Goal: Task Accomplishment & Management: Complete application form

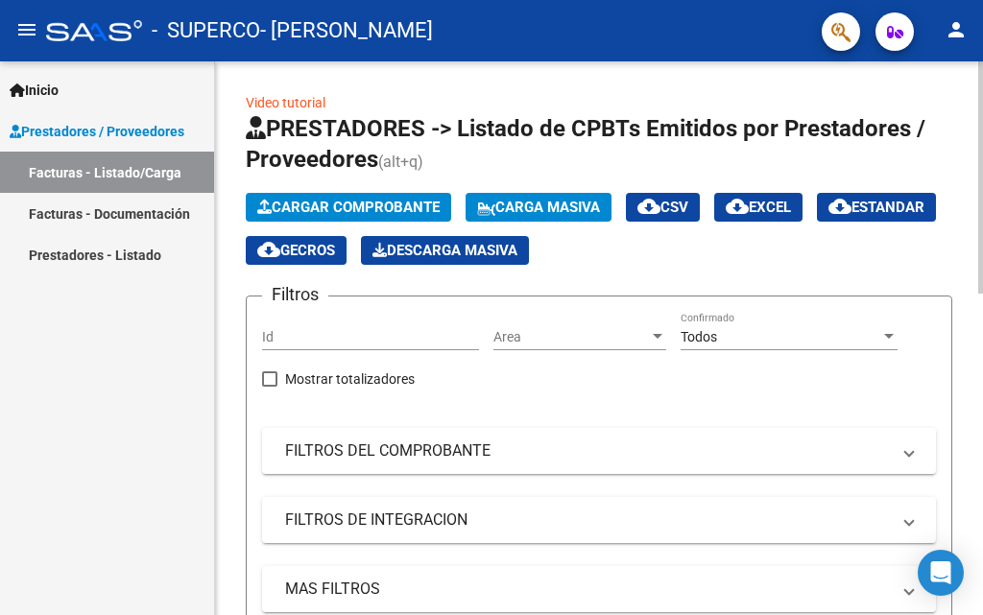
click at [418, 203] on span "Cargar Comprobante" at bounding box center [348, 207] width 182 height 17
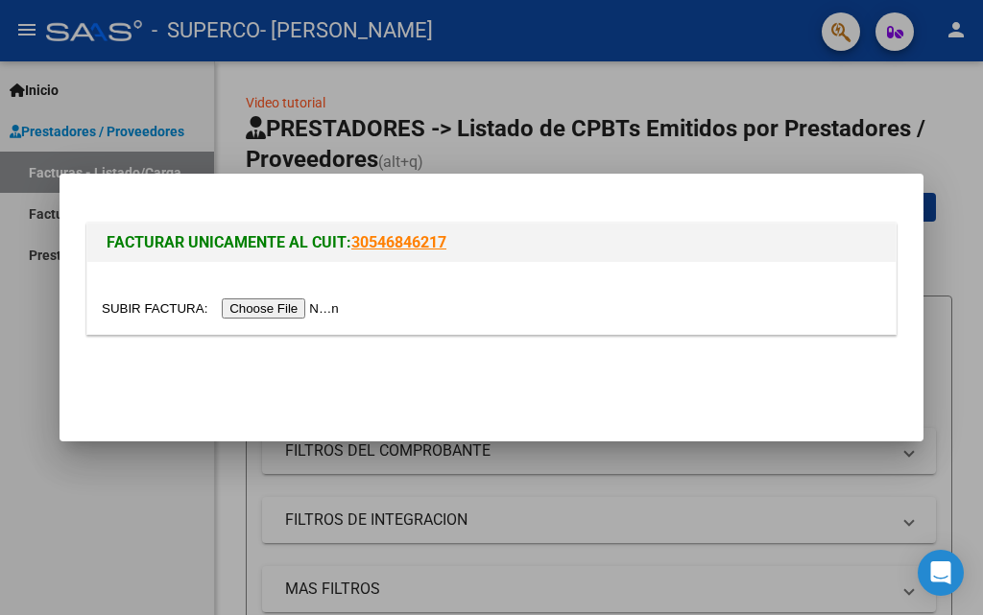
click at [301, 309] on input "file" at bounding box center [223, 309] width 243 height 20
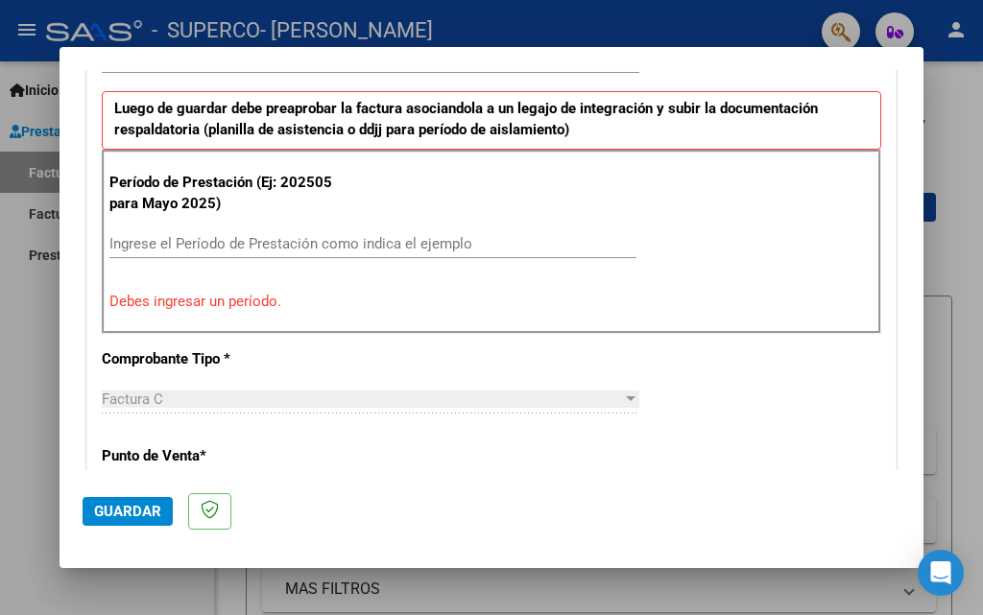
scroll to position [529, 0]
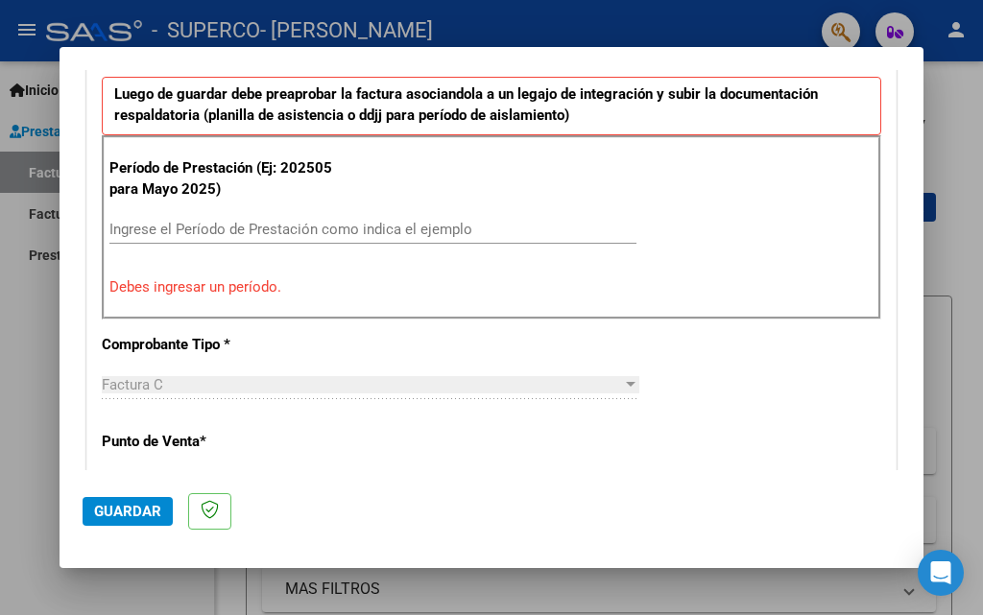
click at [221, 229] on input "Ingrese el Período de Prestación como indica el ejemplo" at bounding box center [372, 229] width 527 height 17
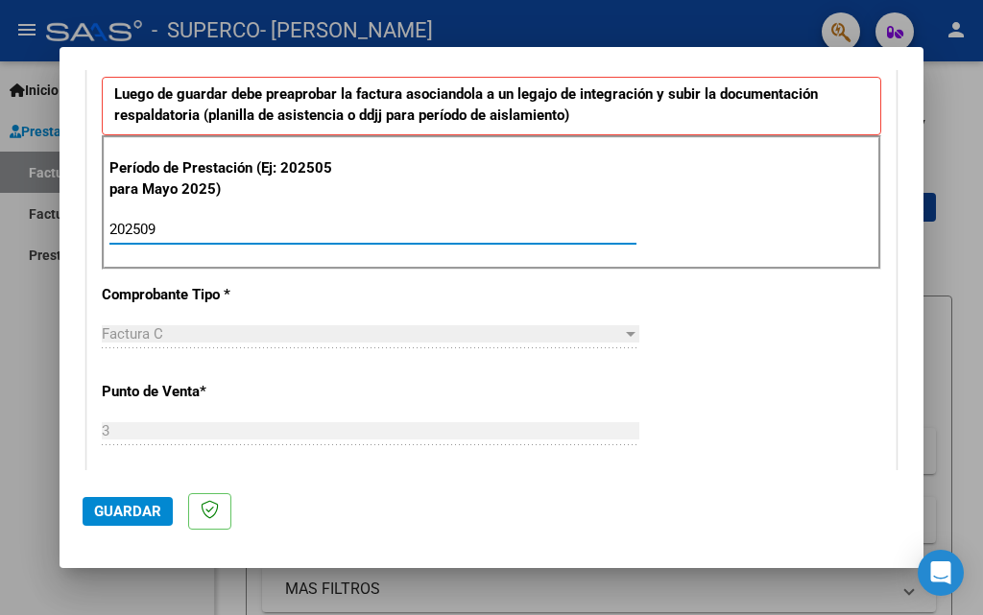
type input "202509"
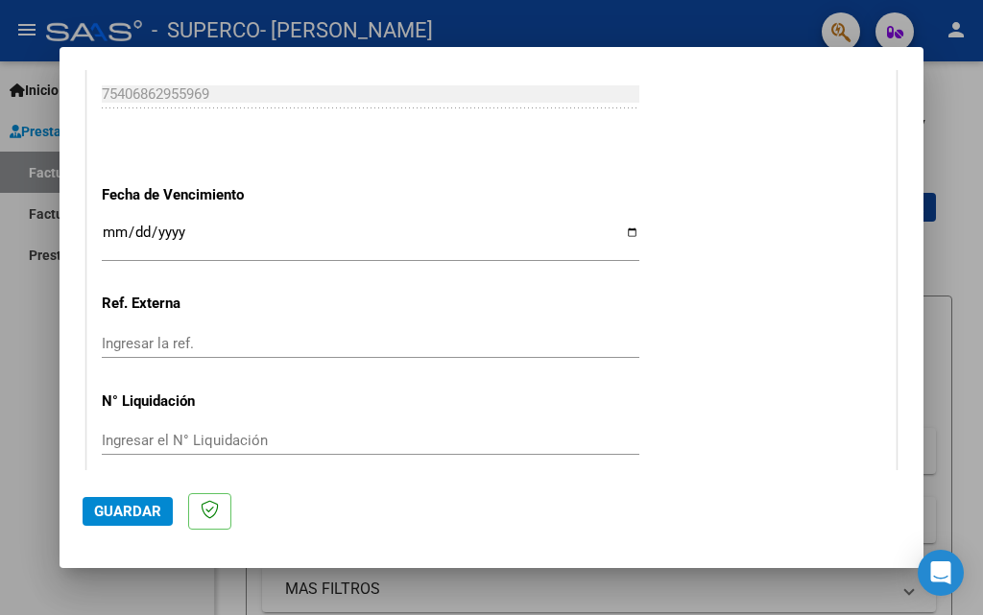
scroll to position [1286, 0]
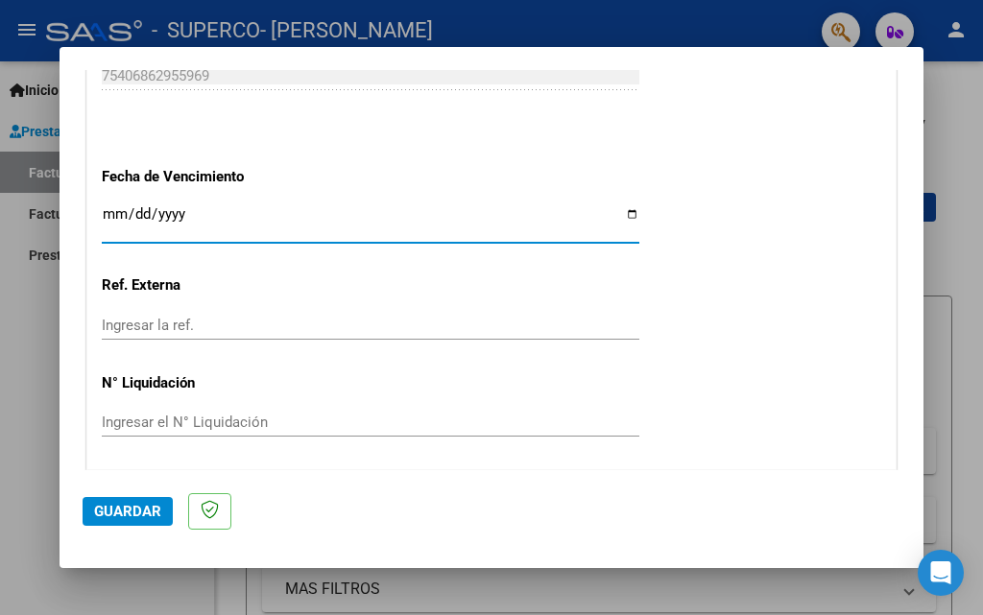
click at [622, 217] on input "Ingresar la fecha" at bounding box center [371, 221] width 538 height 31
type input "[DATE]"
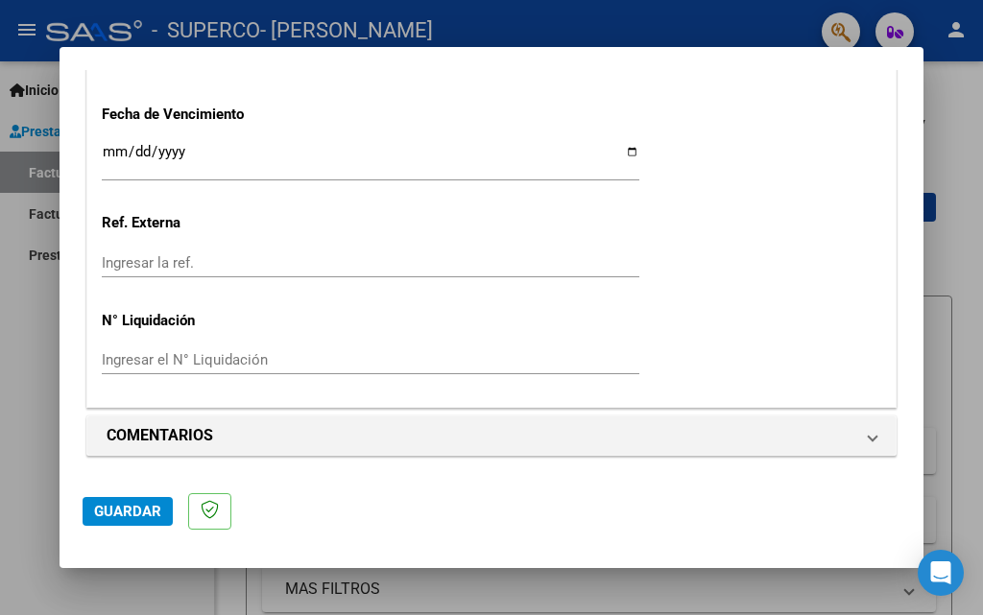
click at [109, 521] on button "Guardar" at bounding box center [128, 511] width 90 height 29
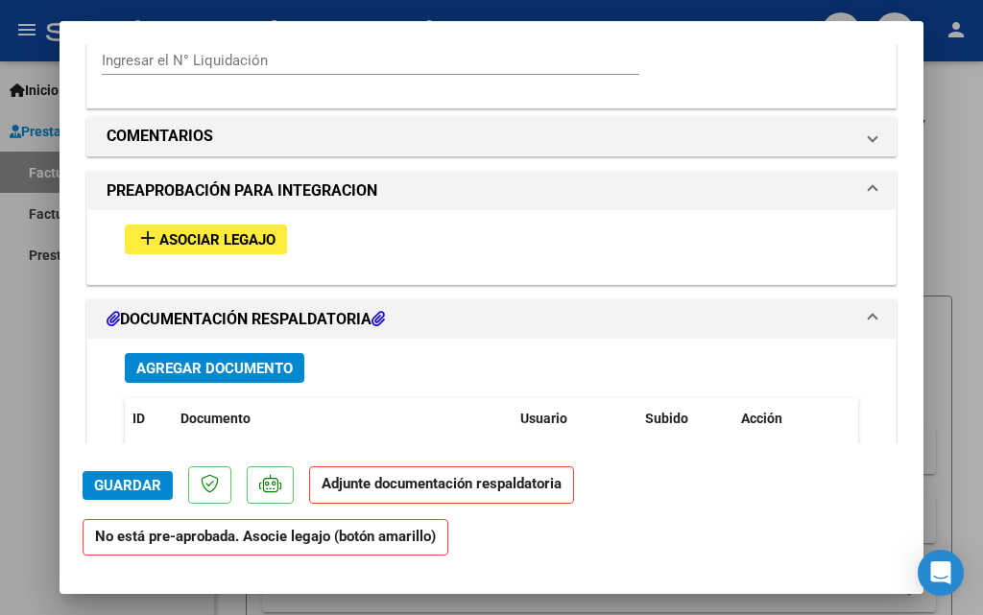
scroll to position [1581, 0]
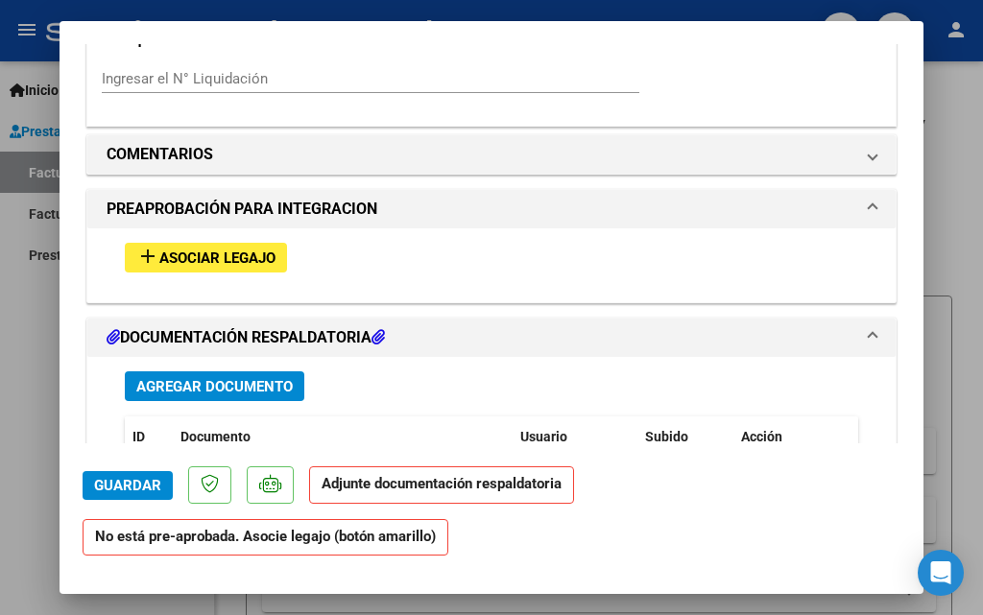
click at [205, 253] on span "Asociar Legajo" at bounding box center [217, 258] width 116 height 17
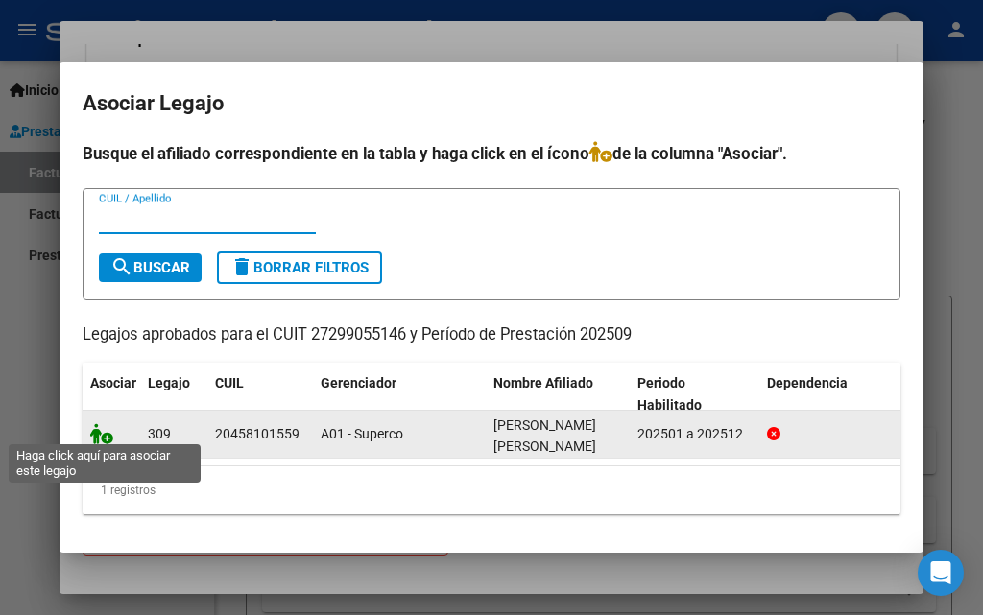
click at [104, 428] on icon at bounding box center [101, 433] width 23 height 21
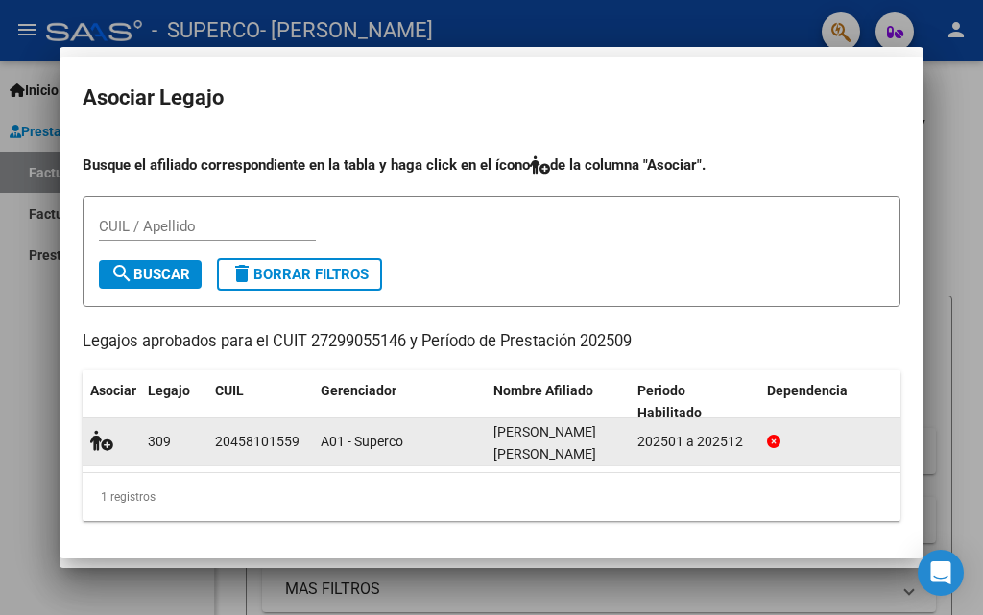
scroll to position [1632, 0]
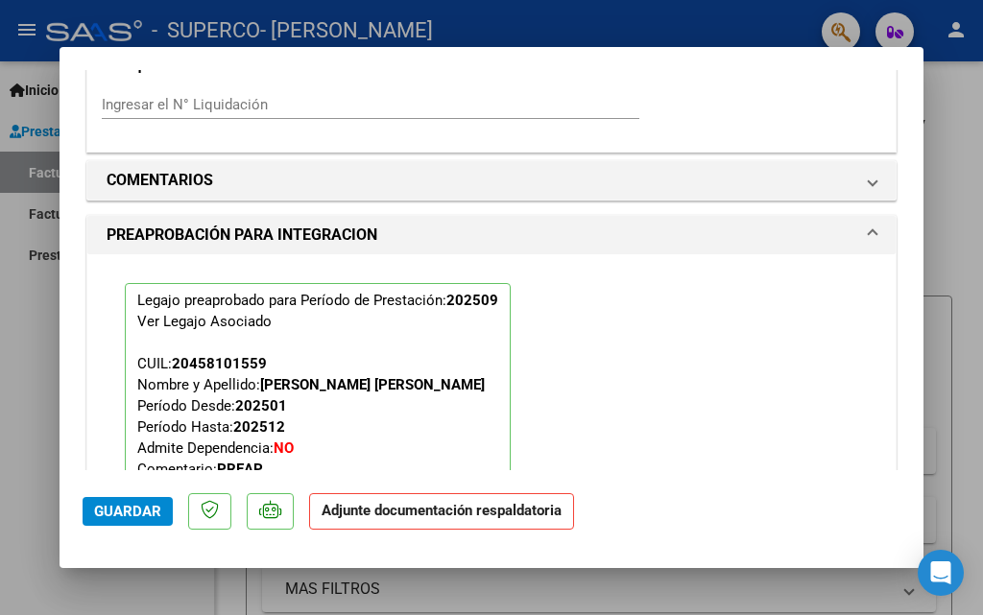
click at [125, 517] on span "Guardar" at bounding box center [127, 511] width 67 height 17
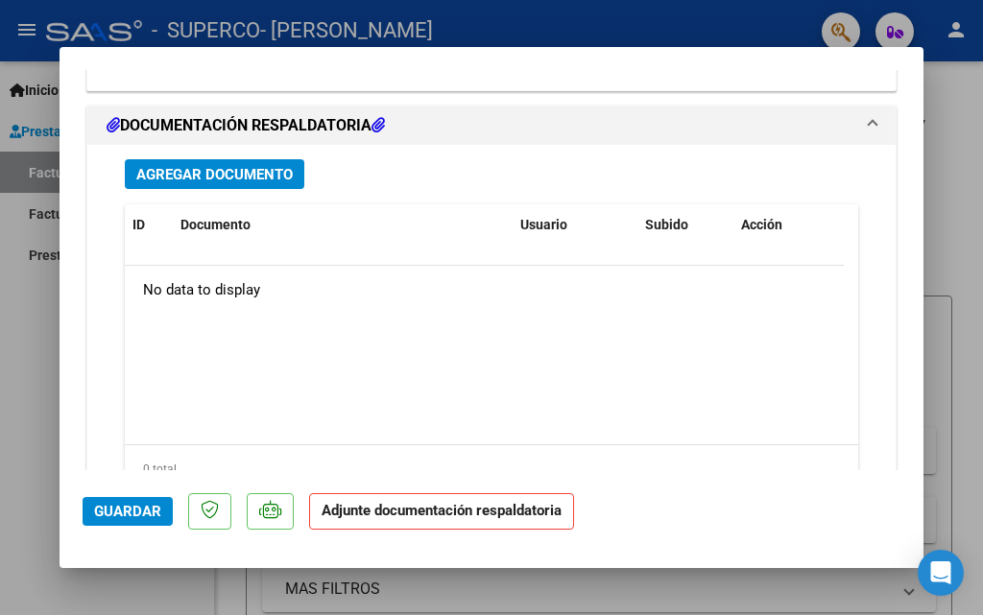
scroll to position [2127, 0]
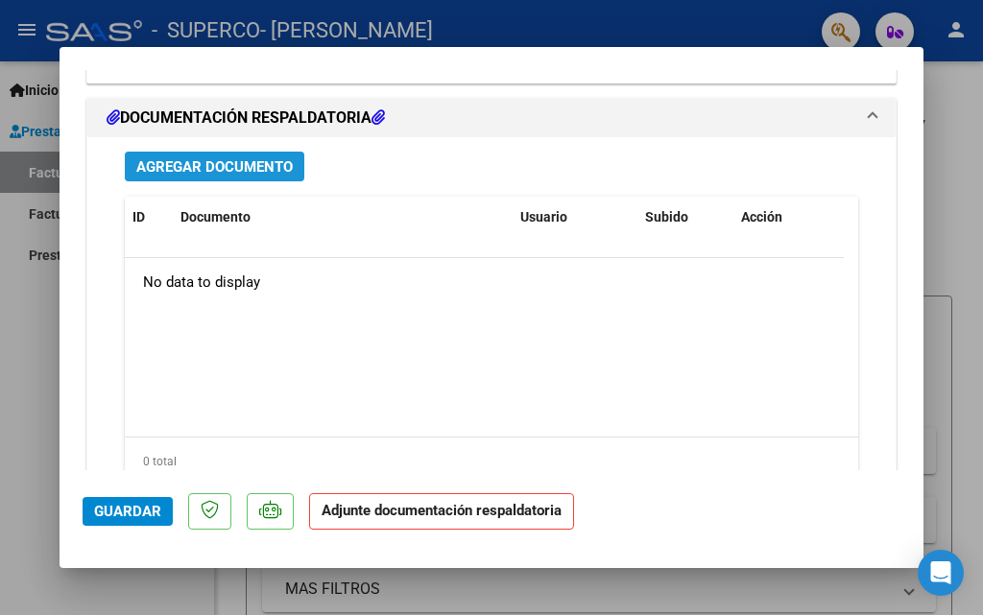
click at [242, 155] on button "Agregar Documento" at bounding box center [215, 167] width 180 height 30
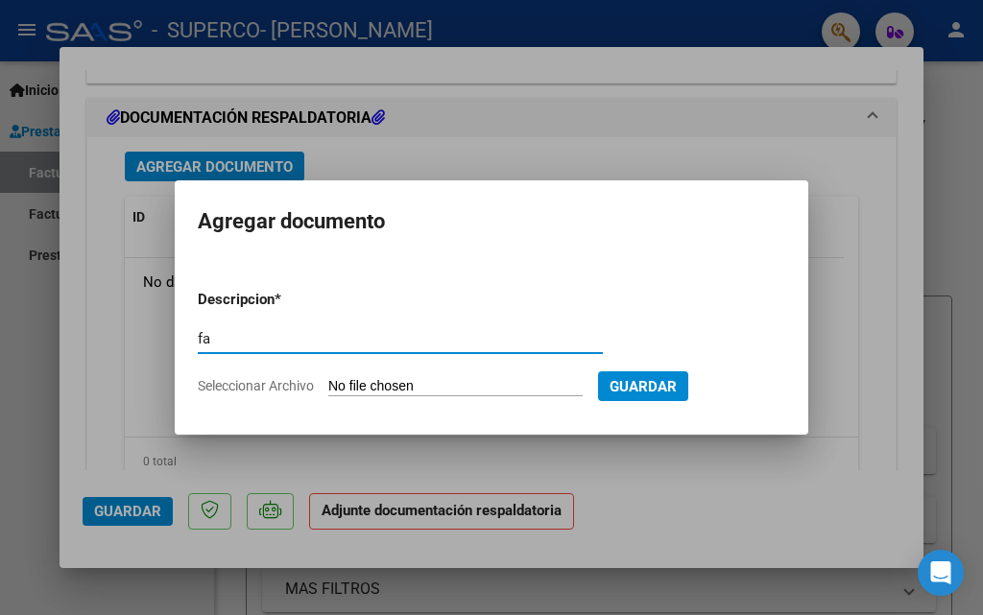
type input "f"
type input "planilla de asistencia"
click at [467, 389] on input "Seleccionar Archivo" at bounding box center [455, 387] width 254 height 18
type input "C:\fakepath\planilla de asistencia [PERSON_NAME].pdf"
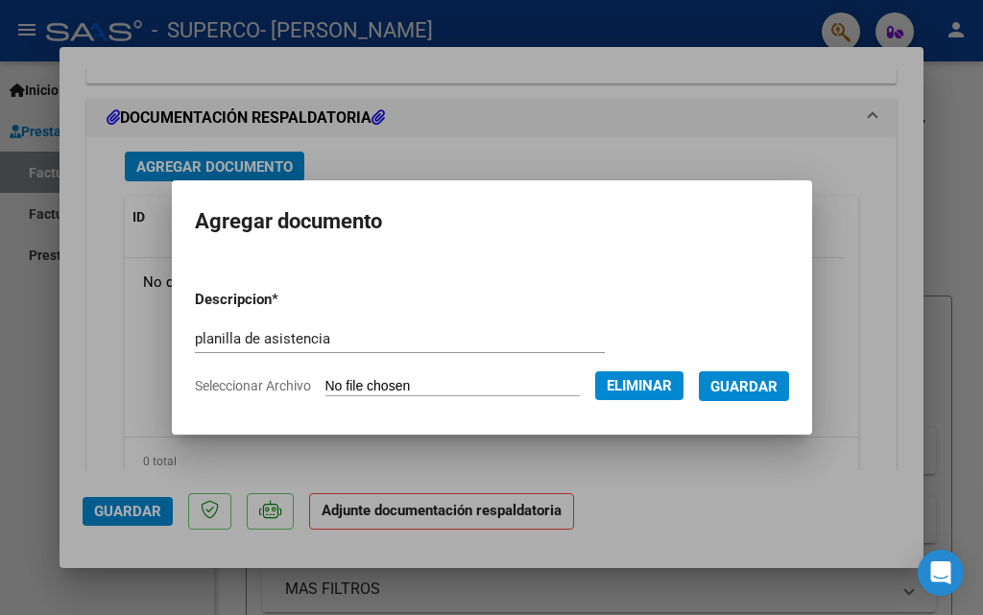
click at [757, 387] on span "Guardar" at bounding box center [744, 386] width 67 height 17
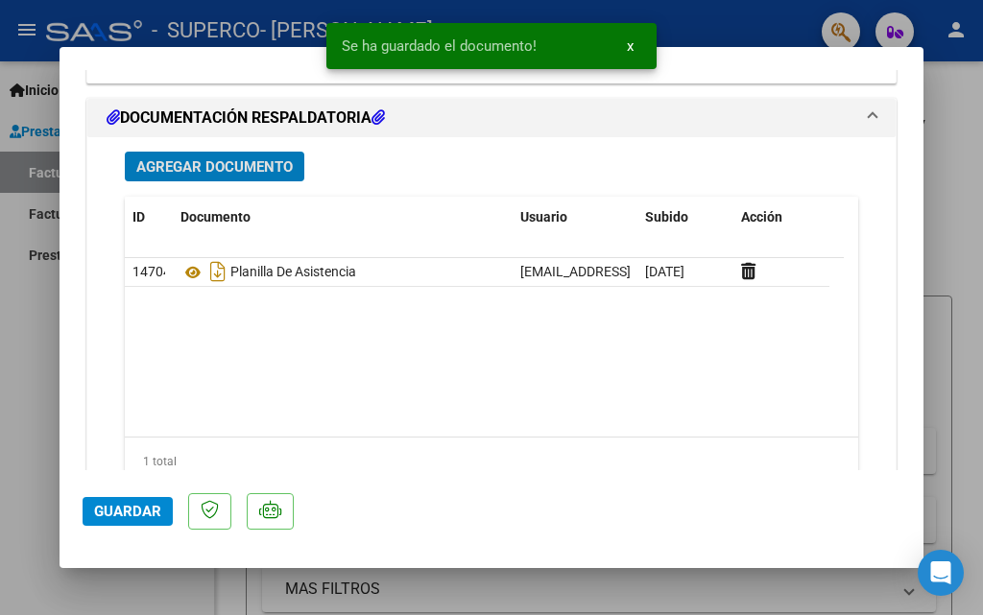
click at [132, 515] on span "Guardar" at bounding box center [127, 511] width 67 height 17
